Goal: Information Seeking & Learning: Find specific page/section

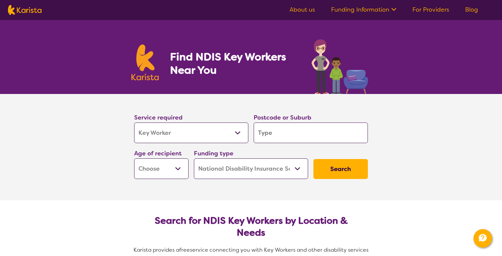
select select "Key Worker"
select select "NDIS"
select select "Key Worker"
select select "NDIS"
click at [313, 132] on input "search" at bounding box center [311, 133] width 114 height 21
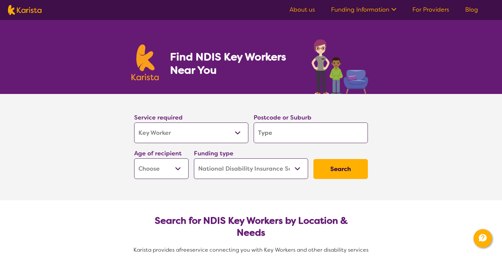
click at [418, 151] on section "Service required Allied Health Assistant Assessment ([MEDICAL_DATA] or [MEDICAL…" at bounding box center [251, 147] width 502 height 106
click at [339, 137] on input "search" at bounding box center [311, 133] width 114 height 21
type input "3"
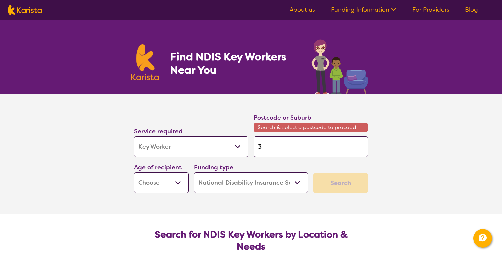
type input "30"
type input "300"
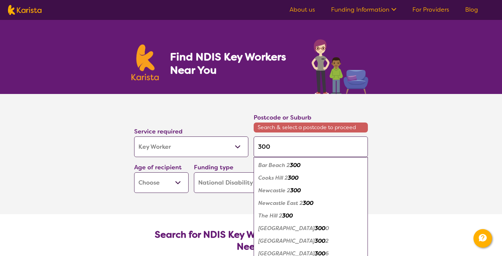
type input "3006"
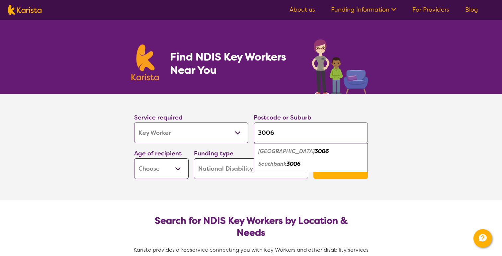
type input "3006"
click at [321, 166] on div "Southbank 3006" at bounding box center [311, 164] width 108 height 13
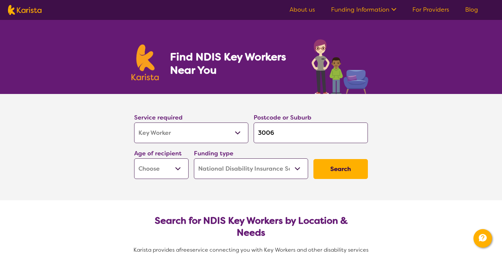
click at [323, 167] on button "Search" at bounding box center [341, 169] width 54 height 20
click at [177, 167] on select "Early Childhood - 0 to 9 Child - 10 to 11 Adolescent - 12 to 17 Adult - 18 to 6…" at bounding box center [161, 169] width 54 height 21
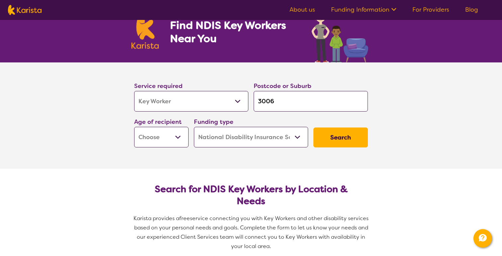
scroll to position [30, 0]
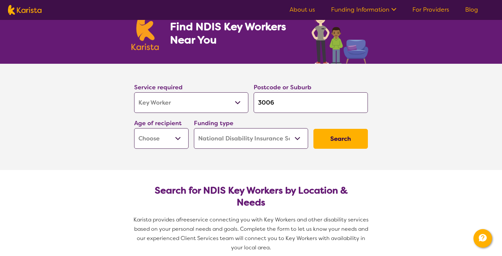
click at [388, 10] on link "Funding Information" at bounding box center [363, 10] width 65 height 8
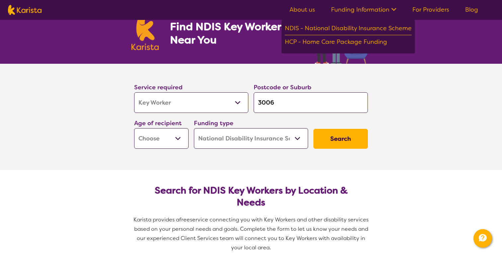
click at [302, 12] on link "About us" at bounding box center [303, 10] width 26 height 8
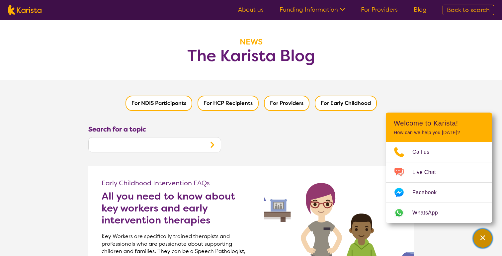
click at [479, 238] on div "Channel Menu" at bounding box center [483, 238] width 13 height 15
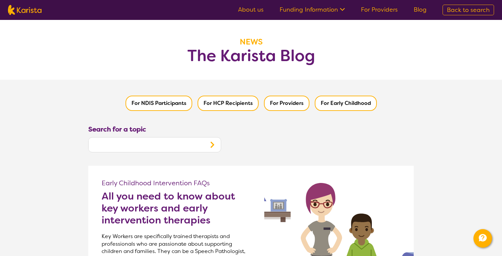
click at [216, 144] on icon "Search" at bounding box center [212, 145] width 8 height 8
click at [331, 11] on link "Funding Information" at bounding box center [312, 10] width 65 height 8
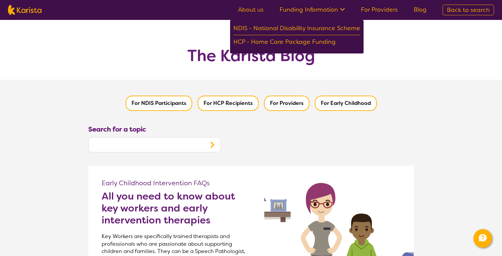
click at [259, 10] on link "About us" at bounding box center [251, 10] width 26 height 8
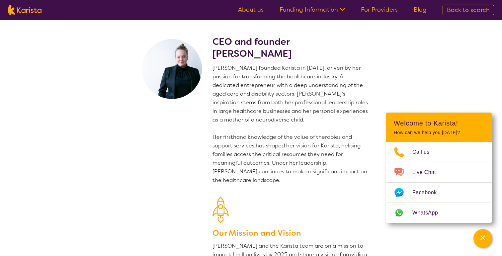
click at [38, 8] on img at bounding box center [25, 10] width 34 height 10
select select "Key Worker"
select select "NDIS"
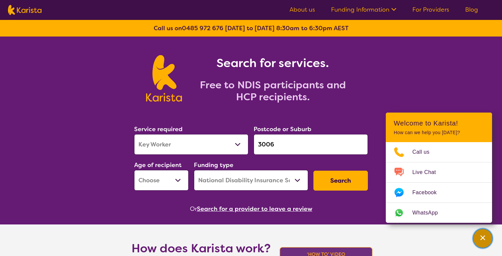
click at [480, 242] on div "Channel Menu" at bounding box center [483, 238] width 13 height 15
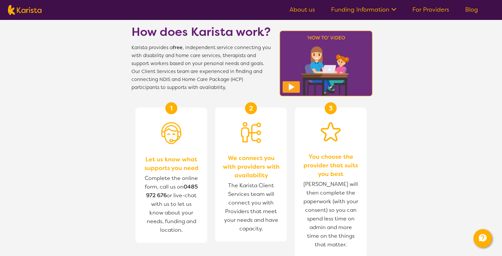
scroll to position [217, 0]
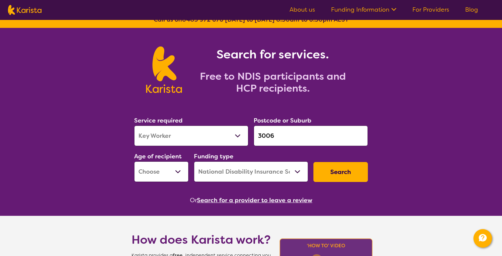
scroll to position [0, 0]
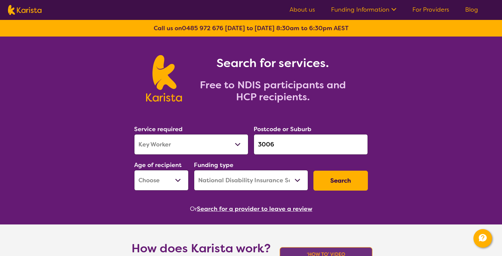
click at [226, 148] on select "Allied Health Assistant Assessment (ADHD or Autism) Behaviour support Counselli…" at bounding box center [191, 144] width 114 height 21
click at [134, 134] on select "Allied Health Assistant Assessment (ADHD or Autism) Behaviour support Counselli…" at bounding box center [191, 144] width 114 height 21
click at [246, 164] on div "Funding type Home Care Package (HCP) National Disability Insurance Scheme (NDIS…" at bounding box center [251, 175] width 114 height 31
click at [431, 14] on ul "About us Funding Information NDIS - National Disability Insurance Scheme HCP - …" at bounding box center [384, 10] width 205 height 11
click at [433, 10] on link "For Providers" at bounding box center [431, 10] width 37 height 8
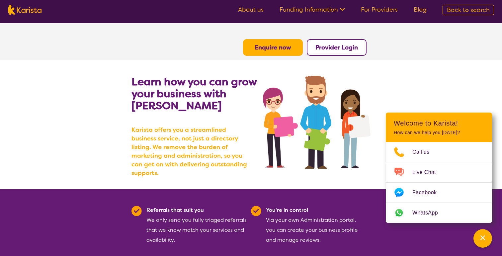
click at [24, 18] on nav "About us Funding Information NDIS - National Disability Insurance Scheme HCP - …" at bounding box center [251, 10] width 502 height 20
click at [27, 13] on img at bounding box center [25, 10] width 34 height 10
select select "NDIS"
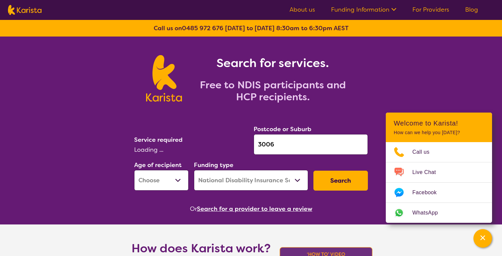
select select "Key Worker"
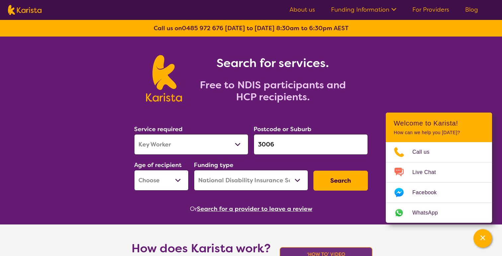
click at [214, 147] on select "Allied Health Assistant Assessment ([MEDICAL_DATA] or [MEDICAL_DATA]) Behaviour…" at bounding box center [191, 144] width 114 height 21
click at [134, 134] on select "Allied Health Assistant Assessment ([MEDICAL_DATA] or [MEDICAL_DATA]) Behaviour…" at bounding box center [191, 144] width 114 height 21
click at [179, 182] on select "Early Childhood - 0 to 9 Child - 10 to 11 Adolescent - 12 to 17 Adult - 18 to 6…" at bounding box center [161, 180] width 54 height 21
select select "EC"
click at [134, 170] on select "Early Childhood - 0 to 9 Child - 10 to 11 Adolescent - 12 to 17 Adult - 18 to 6…" at bounding box center [161, 180] width 54 height 21
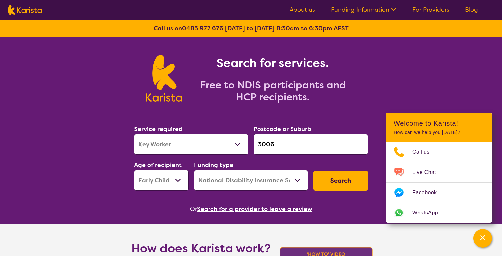
click at [332, 174] on button "Search" at bounding box center [341, 181] width 54 height 20
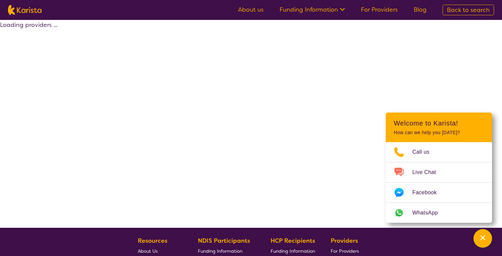
select select "by_score"
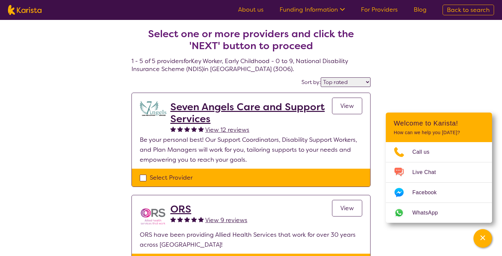
select select "Key Worker"
select select "EC"
select select "NDIS"
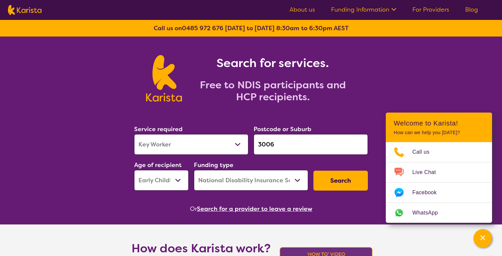
click at [177, 183] on select "Early Childhood - 0 to 9 Child - 10 to 11 Adolescent - 12 to 17 Adult - 18 to 6…" at bounding box center [161, 180] width 54 height 21
select select
click at [134, 170] on select "Early Childhood - 0 to 9 Child - 10 to 11 Adolescent - 12 to 17 Adult - 18 to 6…" at bounding box center [161, 180] width 54 height 21
click at [329, 178] on button "Search" at bounding box center [341, 181] width 54 height 20
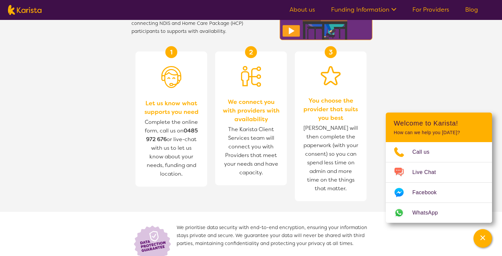
scroll to position [276, 0]
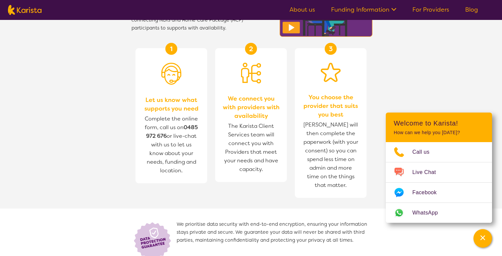
click at [227, 162] on span "The Karista Client Services team will connect you with Providers that meet your…" at bounding box center [251, 147] width 58 height 55
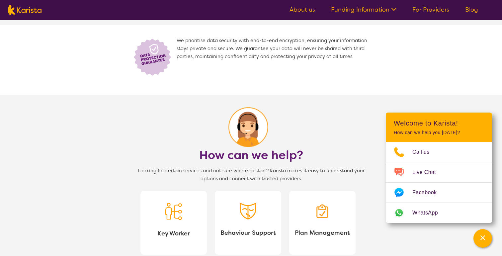
scroll to position [462, 0]
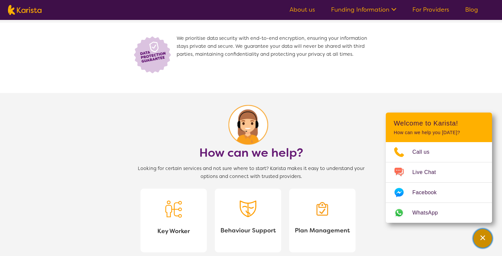
click at [481, 235] on icon "Channel Menu" at bounding box center [483, 238] width 7 height 7
